Goal: Task Accomplishment & Management: Use online tool/utility

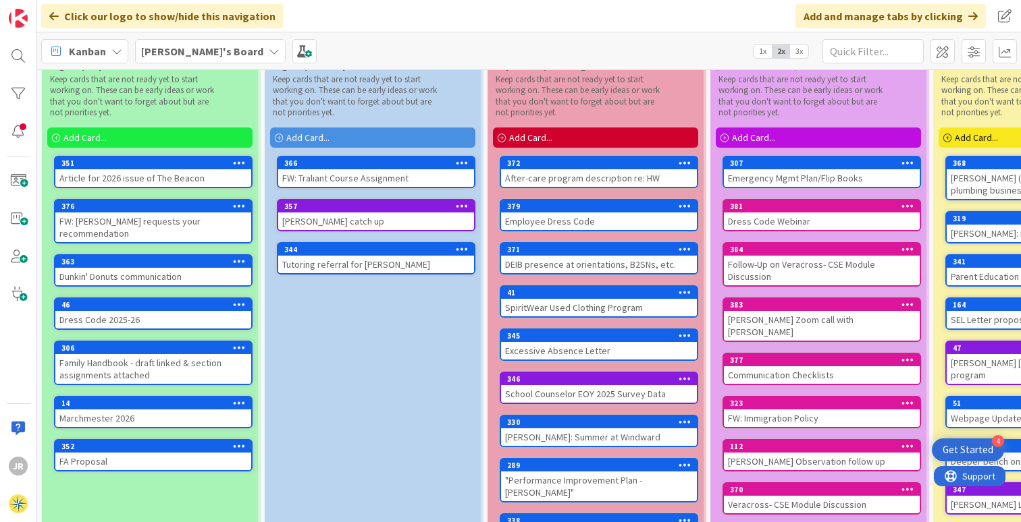
scroll to position [42, 0]
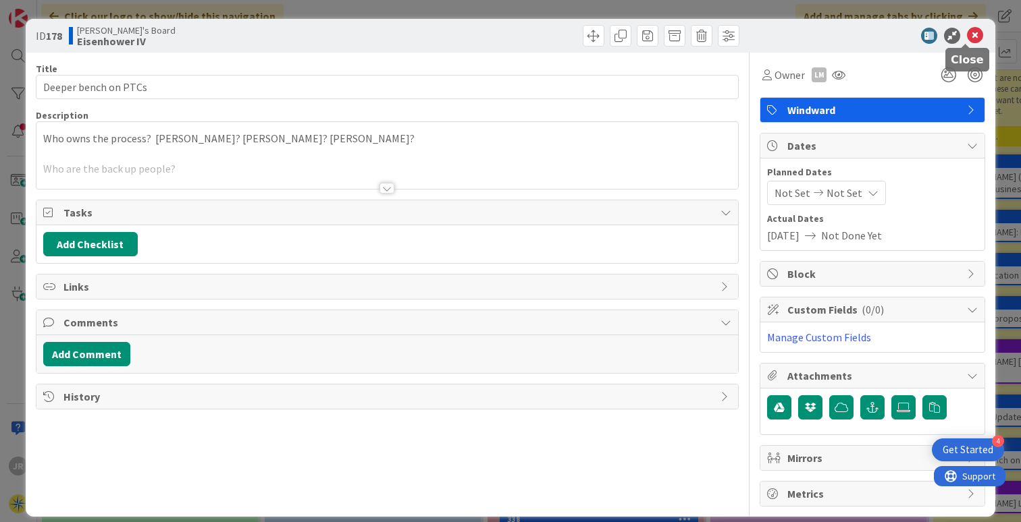
click at [967, 36] on icon at bounding box center [975, 36] width 16 height 16
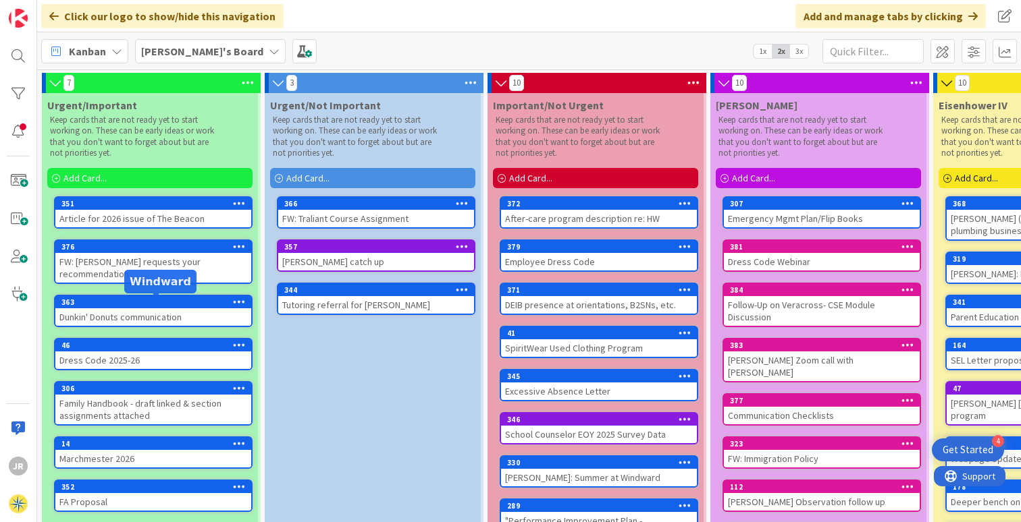
click at [167, 310] on div "Dunkin' Donuts communication" at bounding box center [153, 317] width 196 height 18
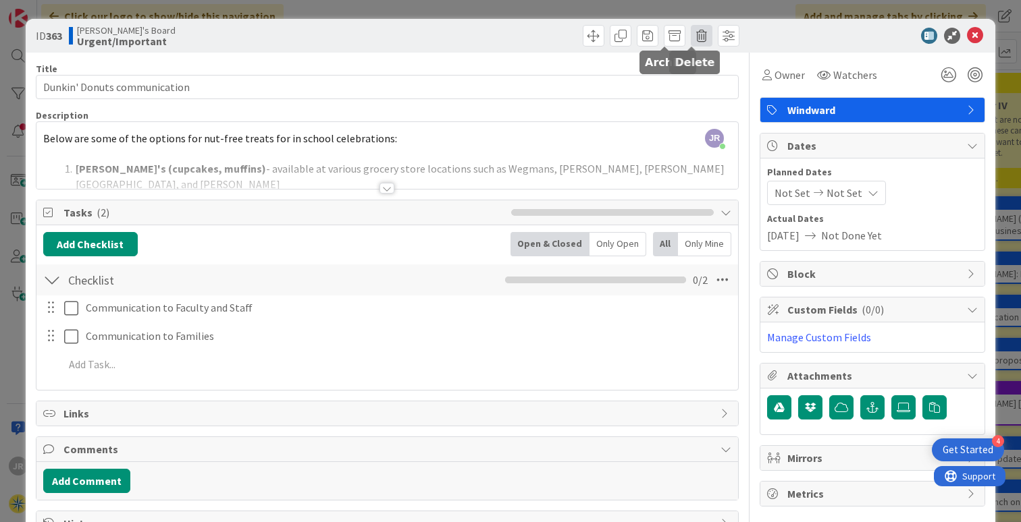
click at [690, 32] on span at bounding box center [701, 36] width 22 height 22
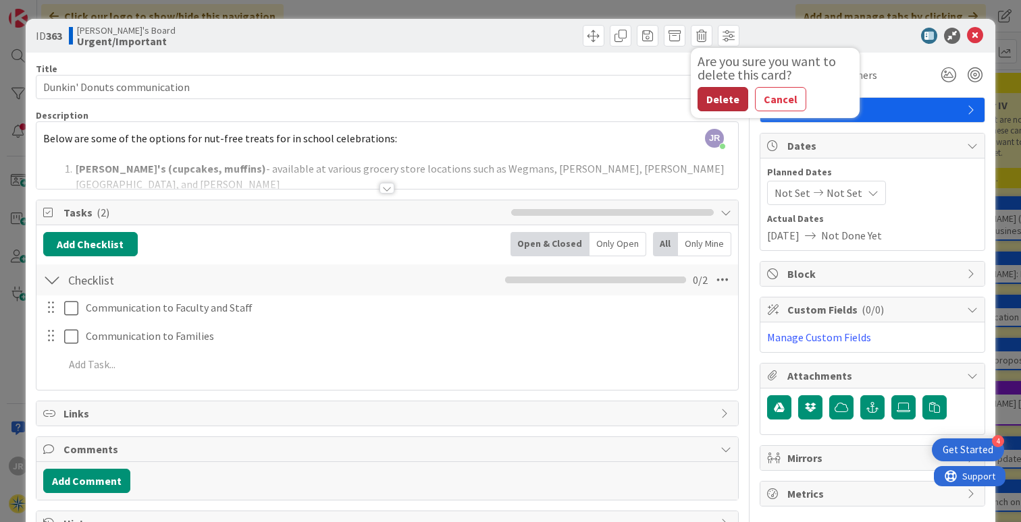
click at [718, 98] on button "Delete" at bounding box center [722, 99] width 51 height 24
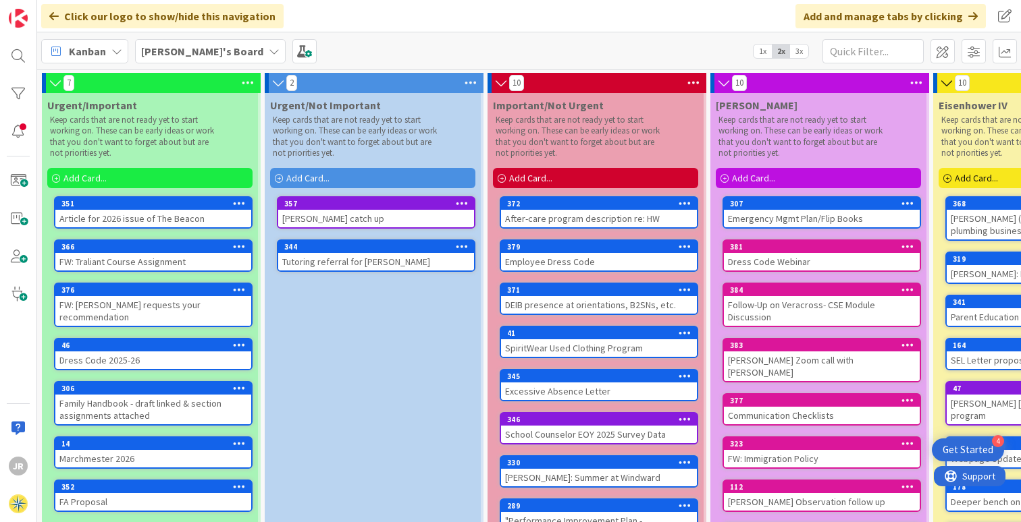
drag, startPoint x: 377, startPoint y: 203, endPoint x: 605, endPoint y: 62, distance: 268.8
